Goal: Register for event/course

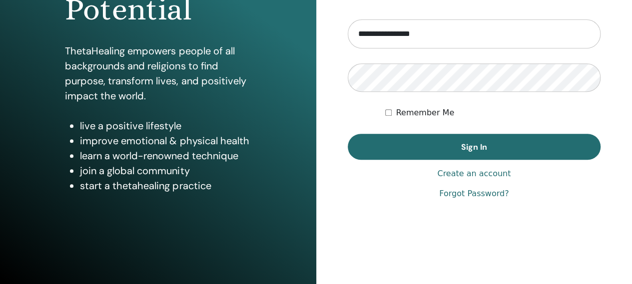
scroll to position [195, 0]
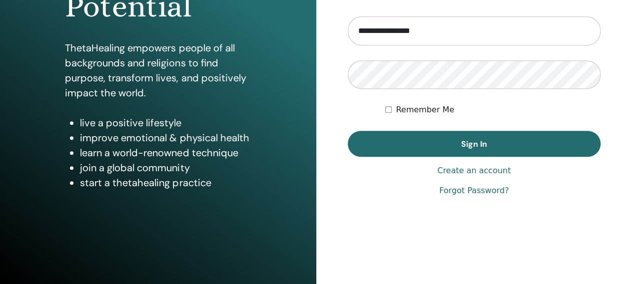
type input "**********"
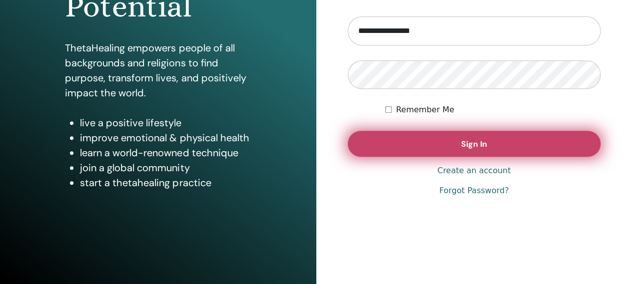
click at [434, 137] on button "Sign In" at bounding box center [474, 144] width 253 height 26
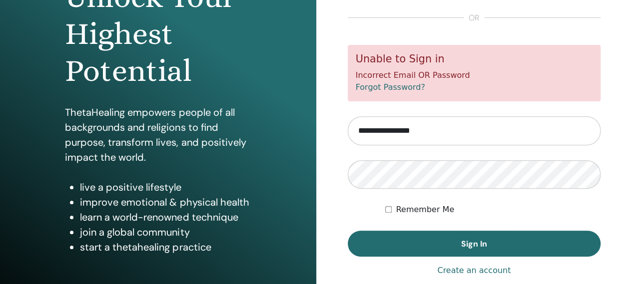
scroll to position [150, 0]
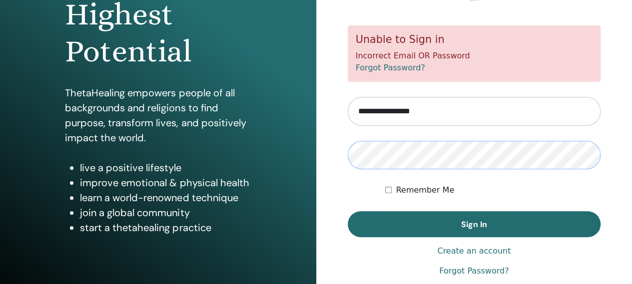
click at [348, 211] on button "Sign In" at bounding box center [474, 224] width 253 height 26
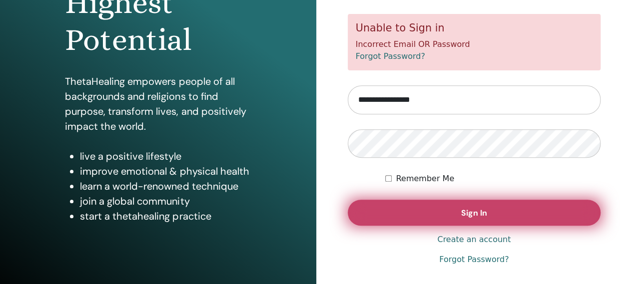
scroll to position [195, 0]
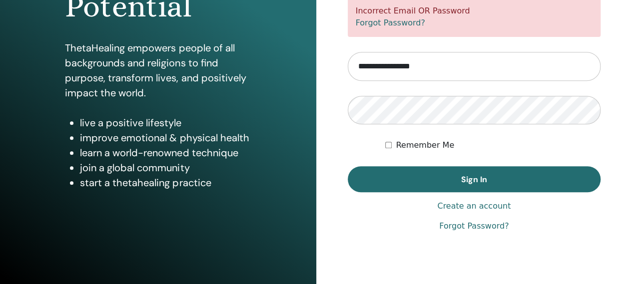
click at [475, 227] on link "Forgot Password?" at bounding box center [473, 226] width 69 height 12
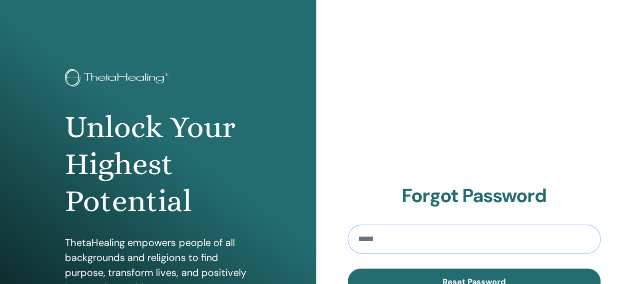
paste input "**********"
type input "**********"
click at [348, 269] on button "Reset Password" at bounding box center [474, 282] width 253 height 26
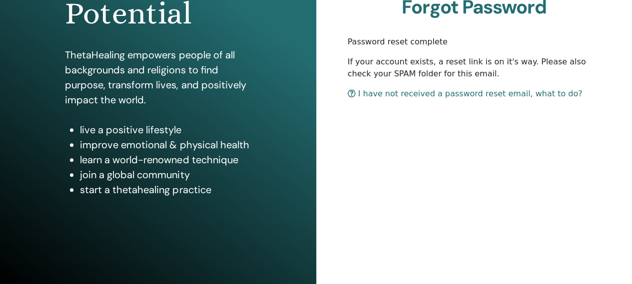
scroll to position [195, 0]
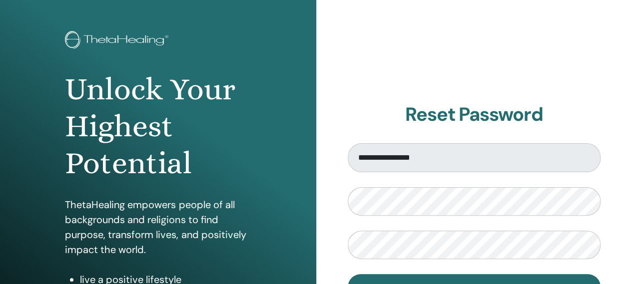
scroll to position [100, 0]
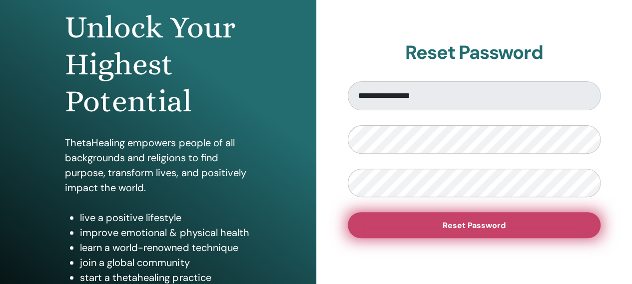
click at [547, 226] on button "Reset Password" at bounding box center [474, 225] width 253 height 26
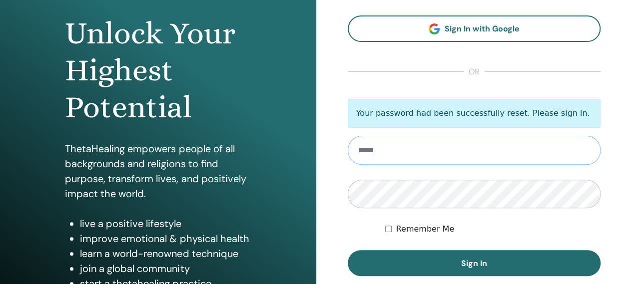
scroll to position [150, 0]
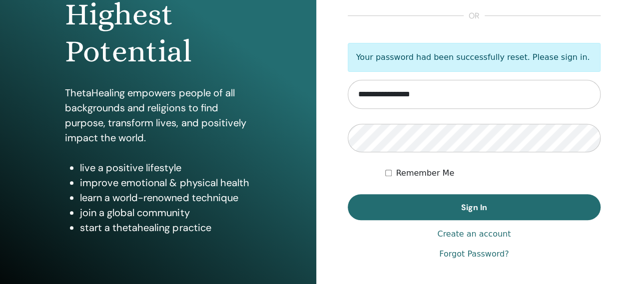
type input "**********"
click at [313, 137] on div "Unlock Your Highest Potential ThetaHealing empowers people of all backgrounds a…" at bounding box center [316, 89] width 632 height 479
click at [348, 194] on button "Sign In" at bounding box center [474, 207] width 253 height 26
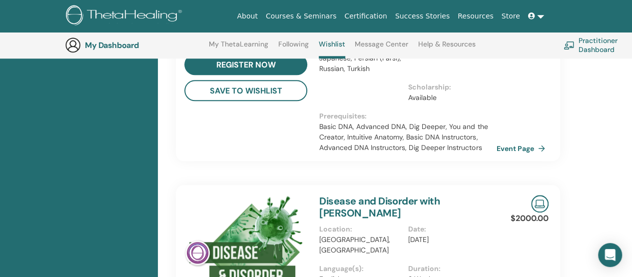
scroll to position [226, 0]
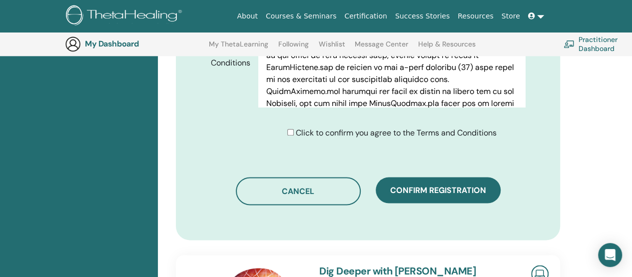
scroll to position [573, 0]
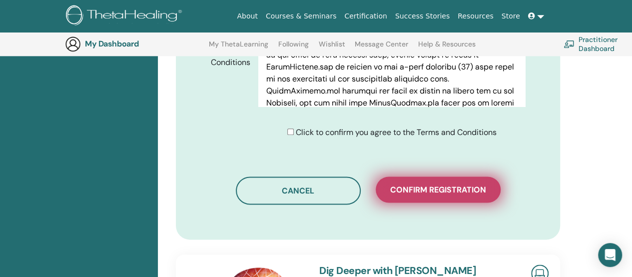
click at [444, 184] on span "Confirm registration" at bounding box center [438, 189] width 96 height 10
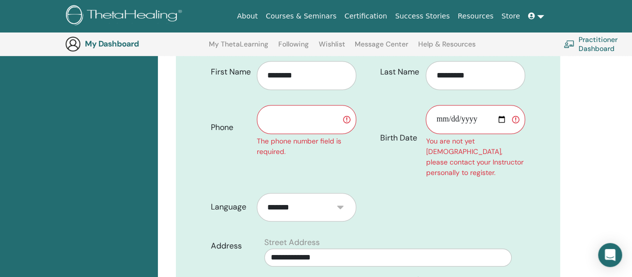
scroll to position [174, 0]
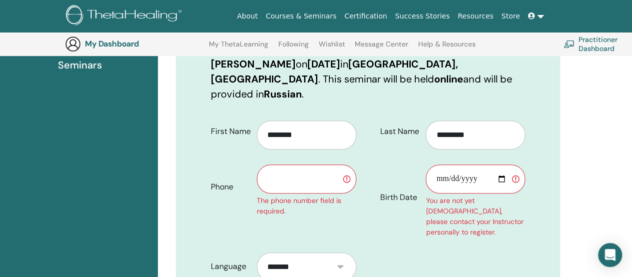
drag, startPoint x: 297, startPoint y: 163, endPoint x: 303, endPoint y: 154, distance: 10.8
click at [297, 164] on input "text" at bounding box center [306, 178] width 99 height 29
type input "**********"
click at [500, 164] on input "Birth Date" at bounding box center [474, 178] width 99 height 29
click at [475, 164] on input "**********" at bounding box center [474, 178] width 99 height 29
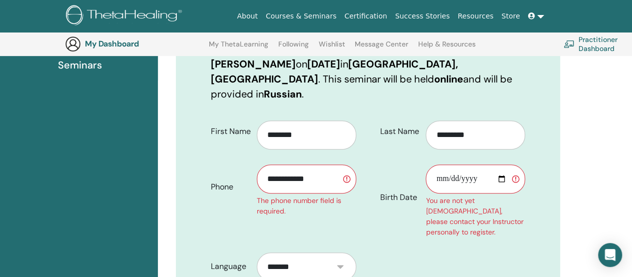
click at [474, 164] on input "**********" at bounding box center [474, 178] width 99 height 29
click at [499, 164] on input "**********" at bounding box center [474, 178] width 99 height 29
type input "**********"
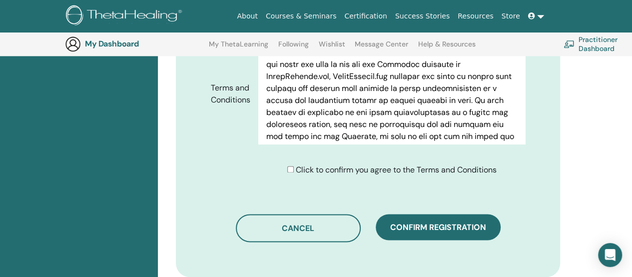
scroll to position [573, 0]
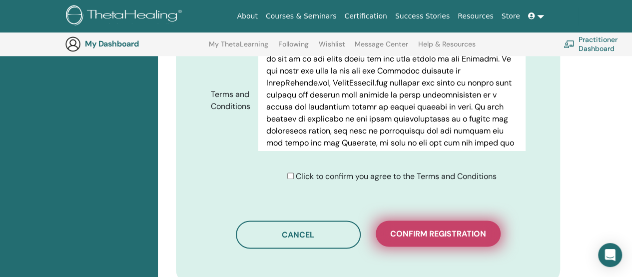
click at [418, 228] on span "Confirm registration" at bounding box center [438, 233] width 96 height 10
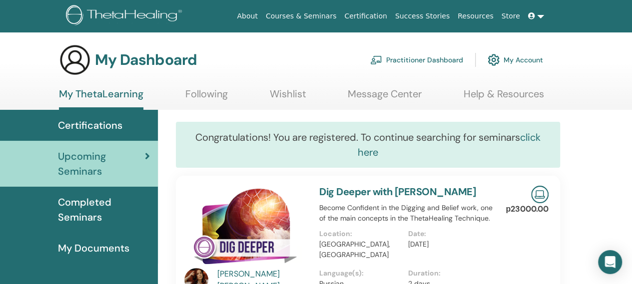
click at [534, 136] on link "click here" at bounding box center [449, 145] width 183 height 28
click at [533, 14] on icon at bounding box center [531, 15] width 7 height 7
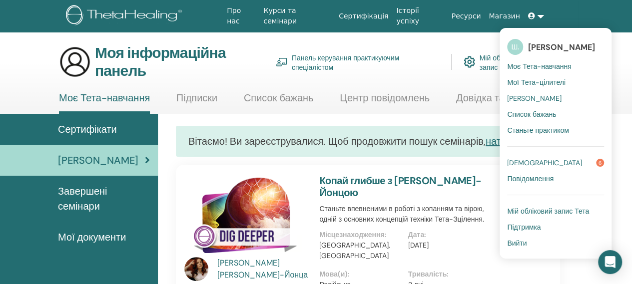
click at [540, 161] on font "[DEMOGRAPHIC_DATA]" at bounding box center [544, 162] width 75 height 9
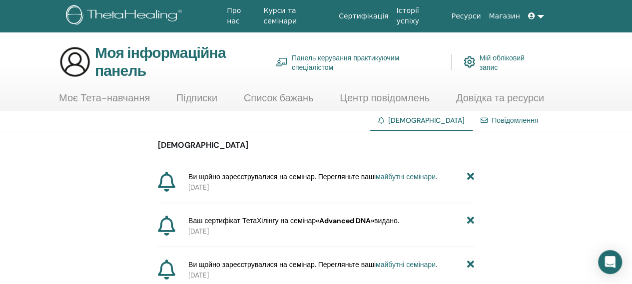
click at [117, 92] on font "Моє Тета-навчання" at bounding box center [104, 97] width 91 height 13
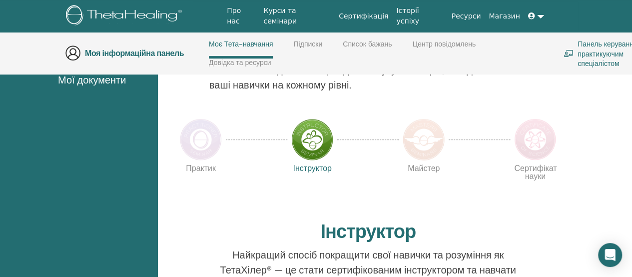
scroll to position [178, 0]
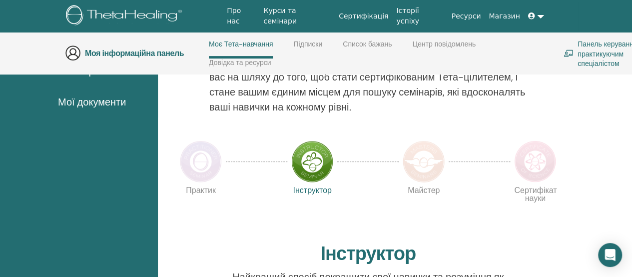
click at [309, 146] on img at bounding box center [312, 161] width 42 height 42
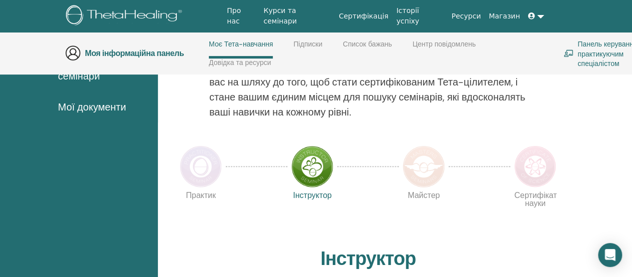
scroll to position [170, 0]
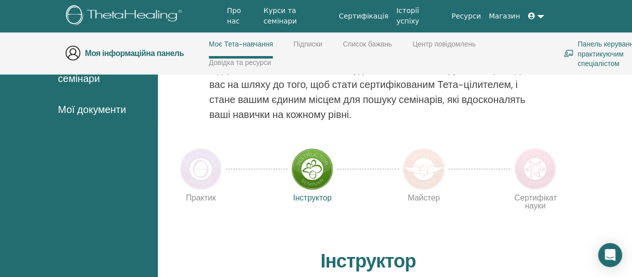
click at [424, 154] on img at bounding box center [423, 169] width 42 height 42
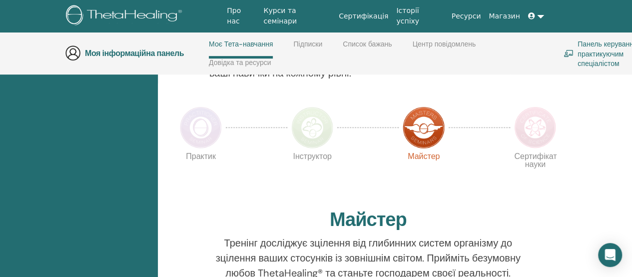
scroll to position [178, 0]
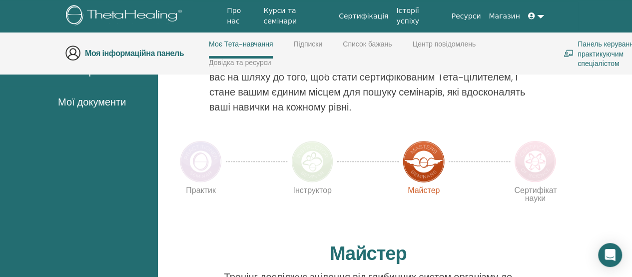
click at [538, 146] on img at bounding box center [535, 161] width 42 height 42
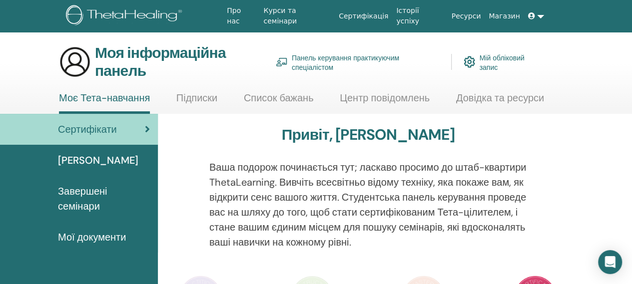
click at [209, 95] on font "Підписки" at bounding box center [196, 97] width 41 height 13
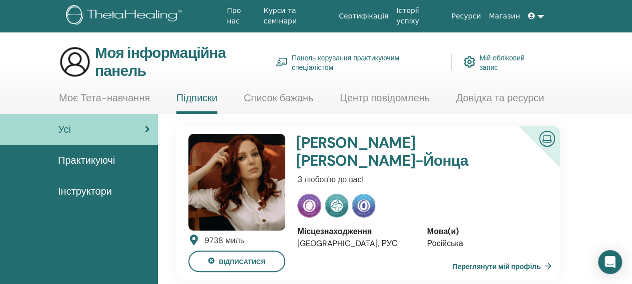
click at [278, 97] on font "Список бажань" at bounding box center [279, 97] width 70 height 13
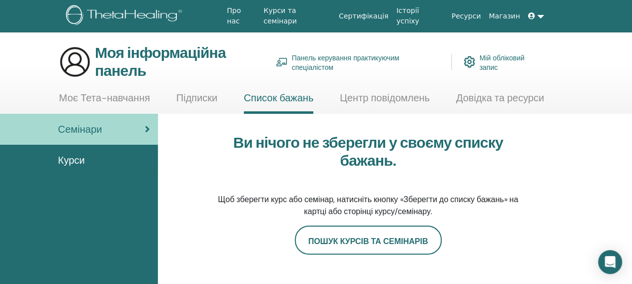
click at [199, 92] on font "Підписки" at bounding box center [196, 97] width 41 height 13
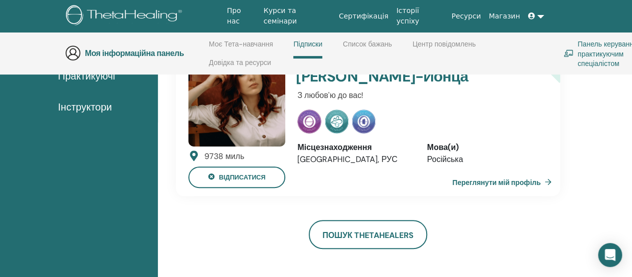
scroll to position [128, 0]
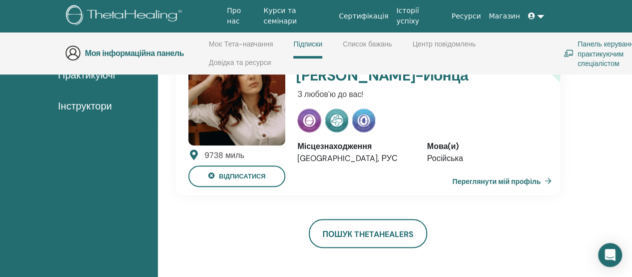
click at [496, 176] on font "Переглянути мій профіль" at bounding box center [496, 180] width 88 height 9
